Goal: Task Accomplishment & Management: Use online tool/utility

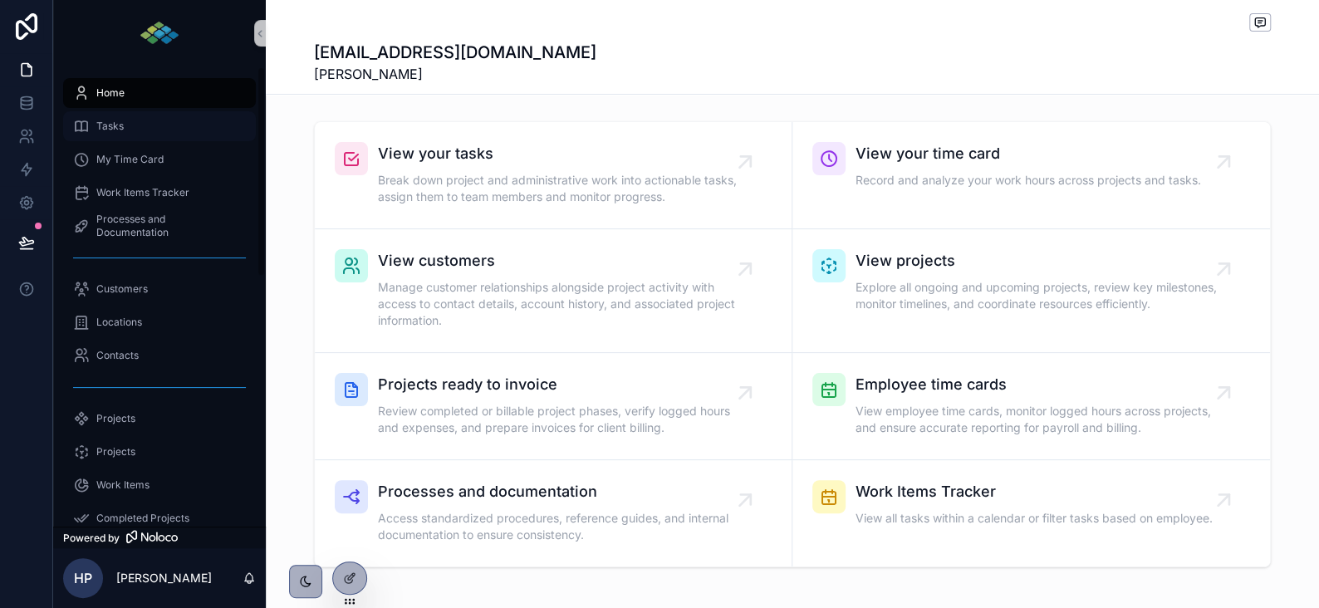
click at [104, 121] on span "Tasks" at bounding box center [109, 126] width 27 height 13
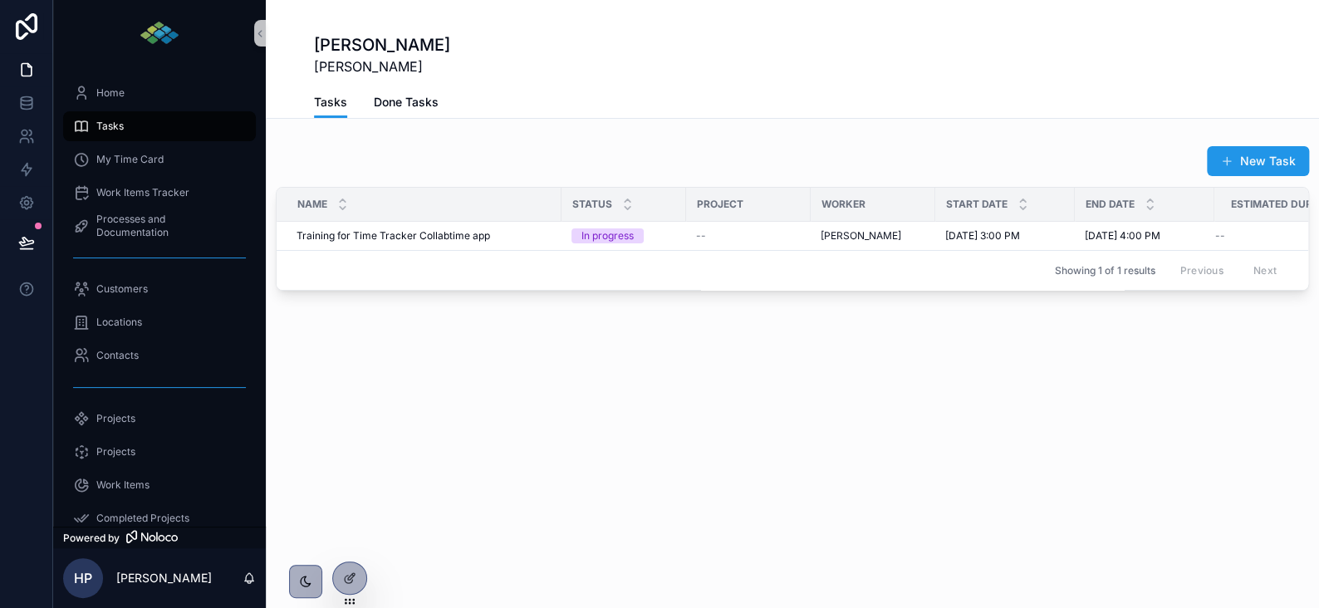
click at [339, 106] on span "Tasks" at bounding box center [330, 102] width 33 height 17
click at [320, 100] on span "Tasks" at bounding box center [330, 102] width 33 height 17
click at [1264, 157] on button "New Task" at bounding box center [1258, 161] width 102 height 30
